Goal: Information Seeking & Learning: Learn about a topic

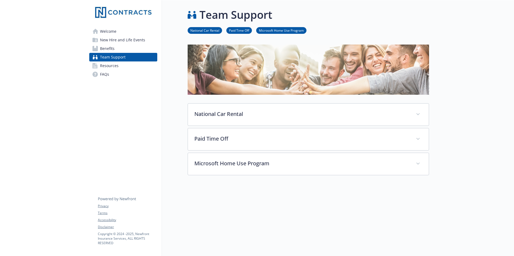
click at [107, 67] on span "Resources" at bounding box center [109, 66] width 19 height 9
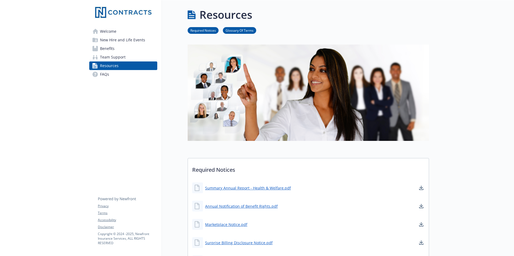
click at [106, 31] on span "Welcome" at bounding box center [108, 31] width 16 height 9
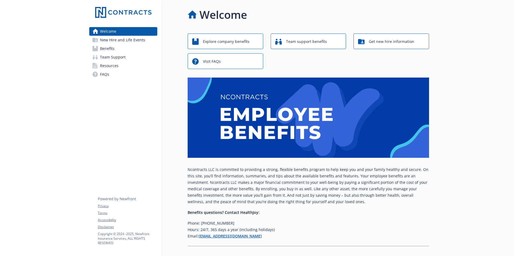
click at [123, 37] on span "New Hire and Life Events" at bounding box center [122, 40] width 45 height 9
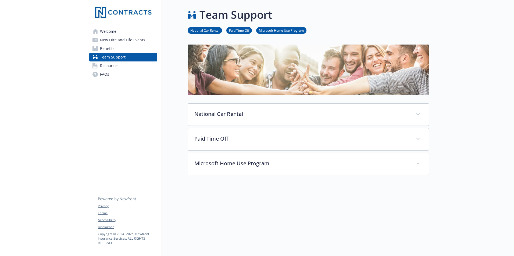
click at [109, 65] on span "Resources" at bounding box center [109, 66] width 19 height 9
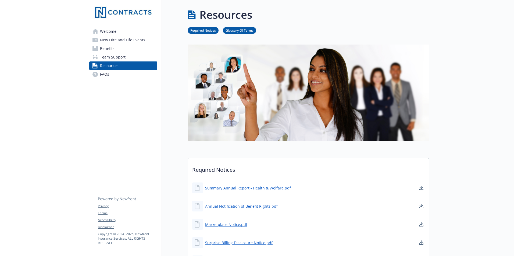
click at [103, 73] on span "FAQs" at bounding box center [104, 74] width 9 height 9
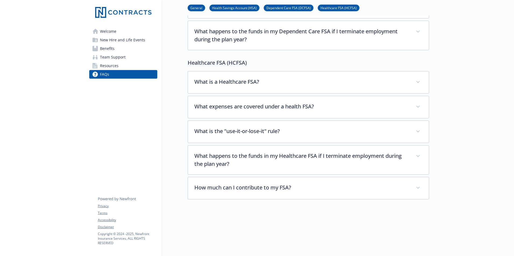
scroll to position [658, 0]
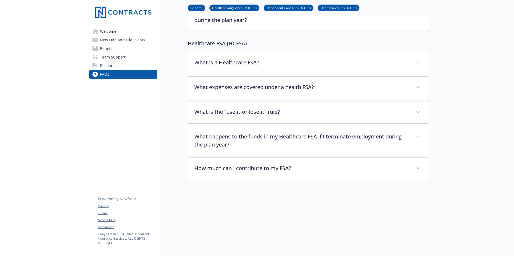
click at [104, 48] on span "Benefits" at bounding box center [107, 48] width 15 height 9
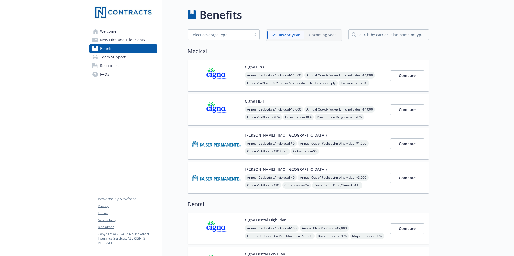
click at [130, 40] on span "New Hire and Life Events" at bounding box center [122, 40] width 45 height 9
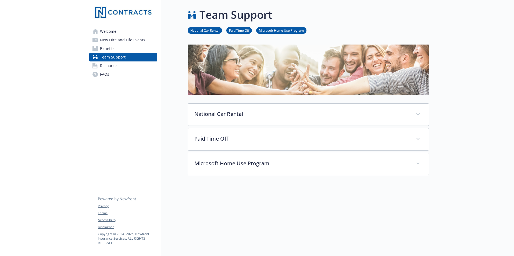
click at [239, 29] on link "Paid Time Off" at bounding box center [239, 30] width 26 height 5
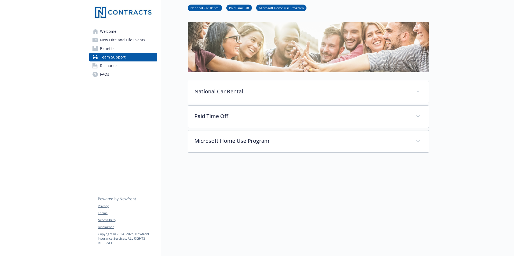
scroll to position [29, 4]
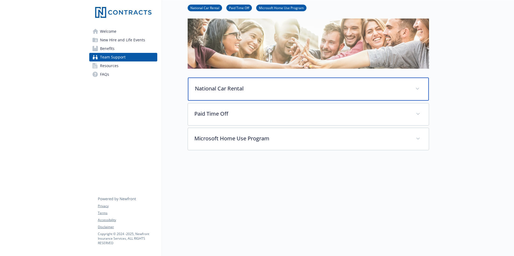
click at [413, 85] on span at bounding box center [417, 89] width 9 height 9
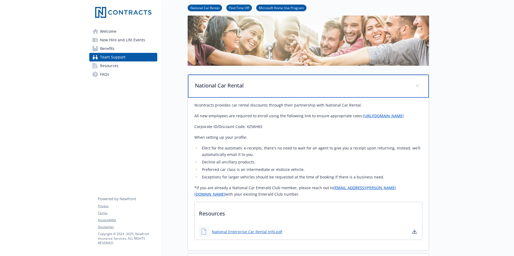
click at [413, 83] on span at bounding box center [417, 86] width 9 height 9
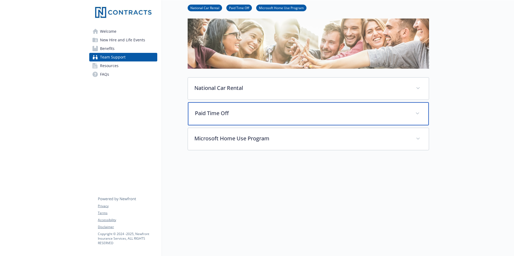
click at [413, 109] on span at bounding box center [417, 113] width 9 height 9
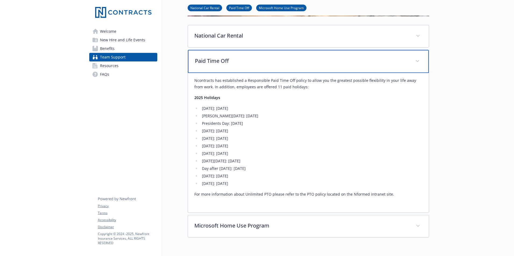
scroll to position [83, 4]
